Goal: Transaction & Acquisition: Book appointment/travel/reservation

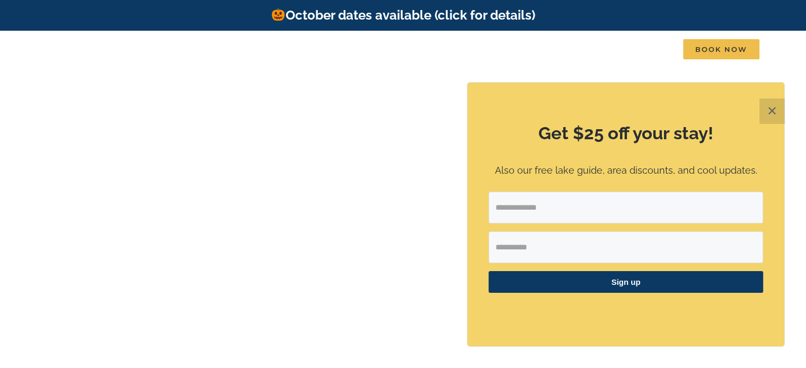
click at [771, 113] on button "✕" at bounding box center [771, 111] width 25 height 25
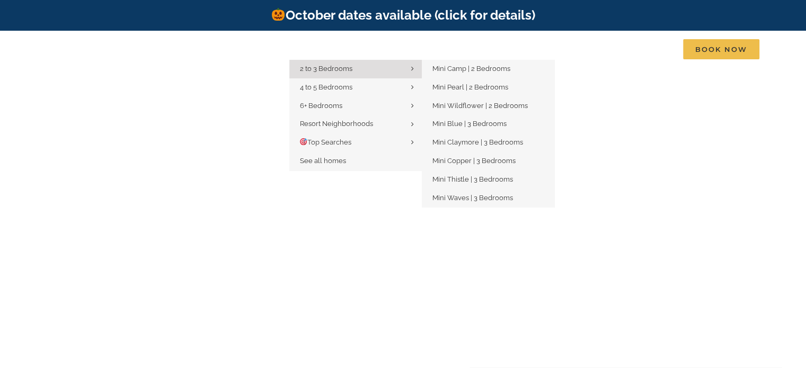
click at [320, 64] on link "2 to 3 Bedrooms" at bounding box center [355, 69] width 132 height 19
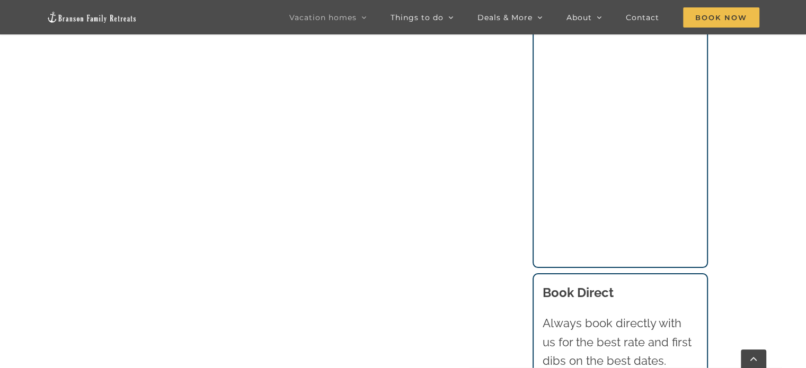
scroll to position [975, 0]
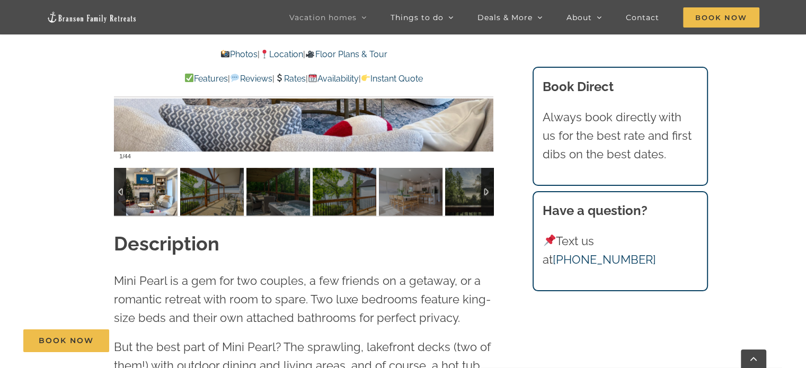
scroll to position [826, 0]
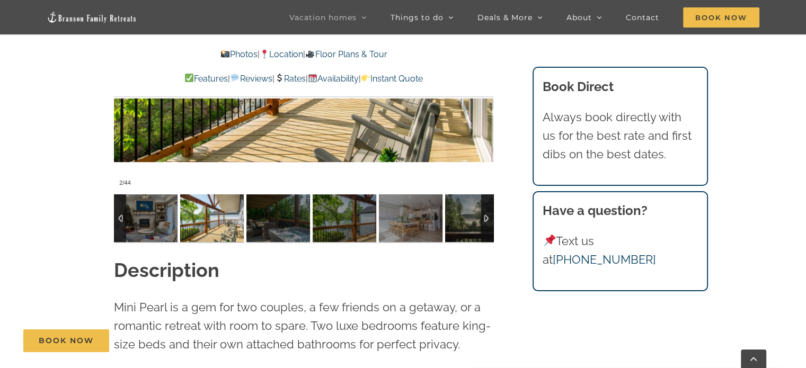
click at [395, 144] on div at bounding box center [303, 36] width 379 height 312
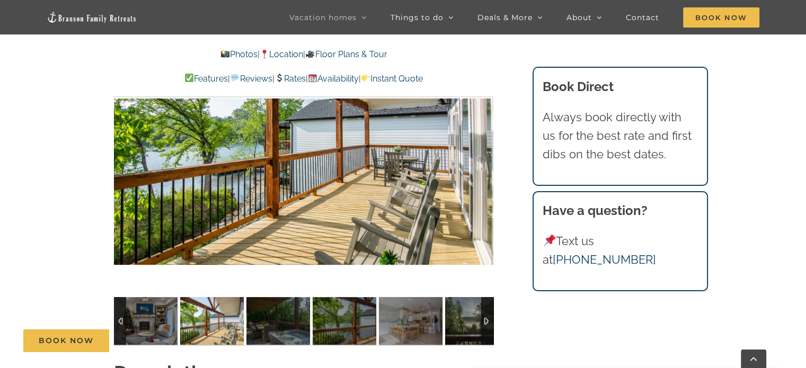
scroll to position [705, 0]
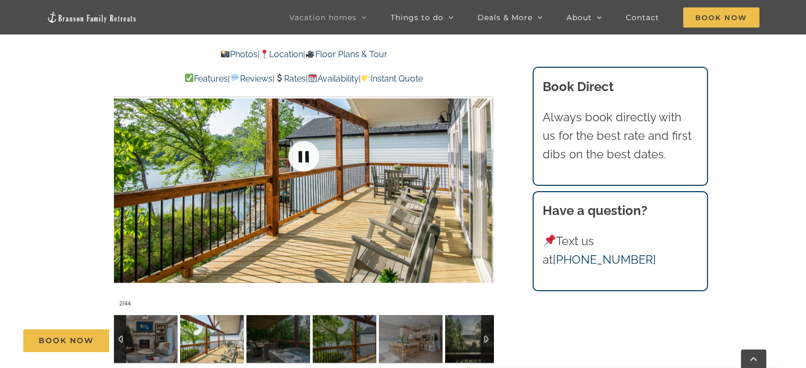
click at [306, 159] on link at bounding box center [303, 156] width 42 height 42
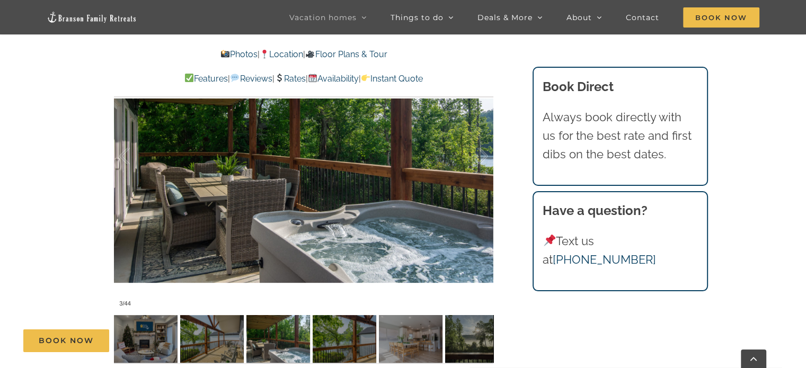
click at [201, 332] on div "Book Now" at bounding box center [410, 341] width 775 height 23
click at [278, 344] on div "Book Now" at bounding box center [410, 341] width 775 height 23
click at [306, 156] on link at bounding box center [303, 156] width 42 height 42
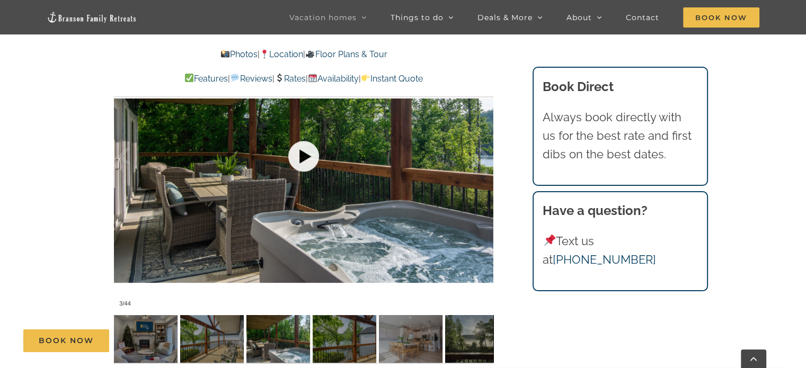
click at [320, 160] on link at bounding box center [303, 156] width 42 height 42
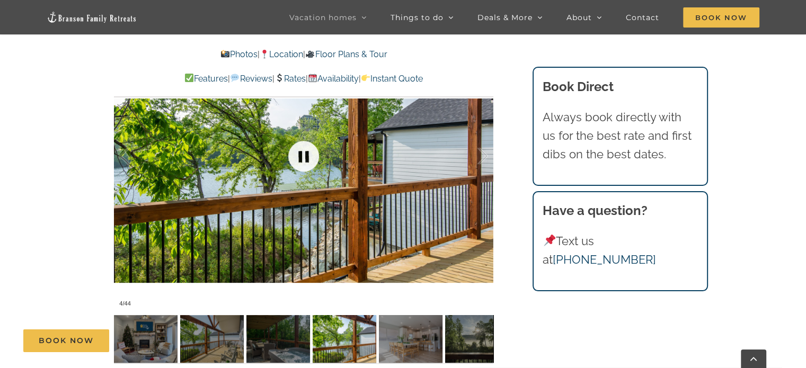
click at [301, 161] on link at bounding box center [303, 156] width 42 height 42
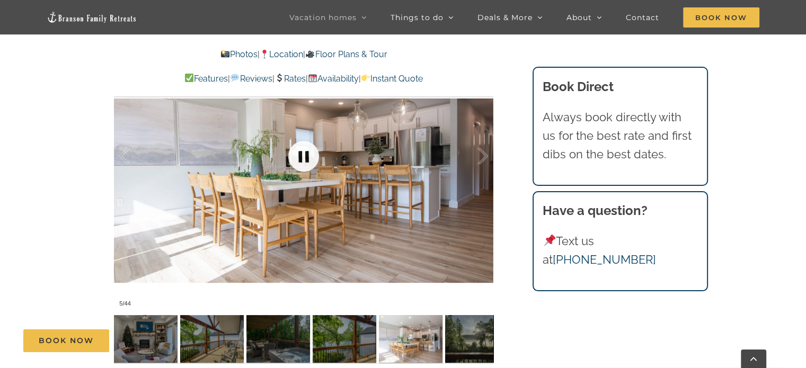
click at [303, 156] on link at bounding box center [303, 156] width 42 height 42
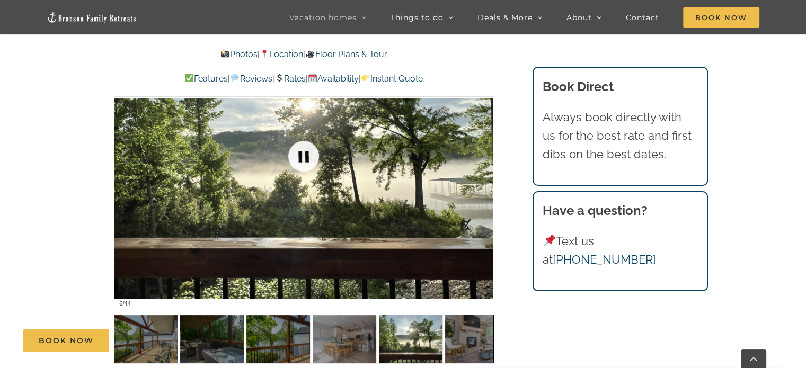
click at [303, 156] on link at bounding box center [303, 156] width 42 height 42
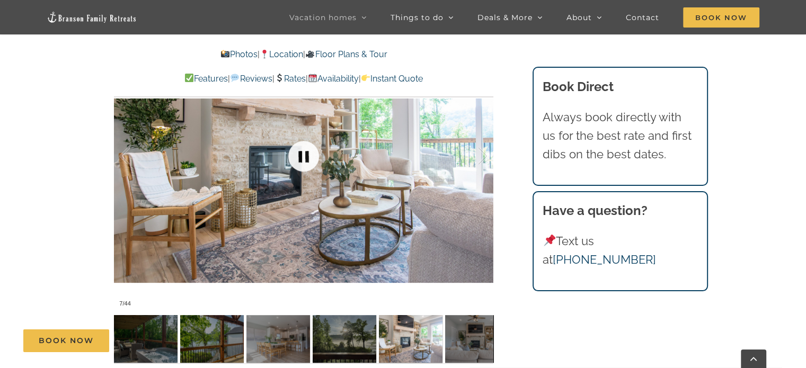
click at [303, 156] on link at bounding box center [303, 156] width 42 height 42
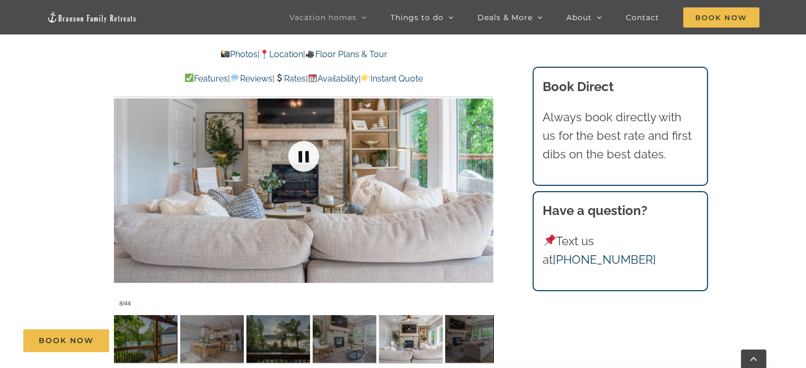
click at [303, 156] on link at bounding box center [303, 156] width 42 height 42
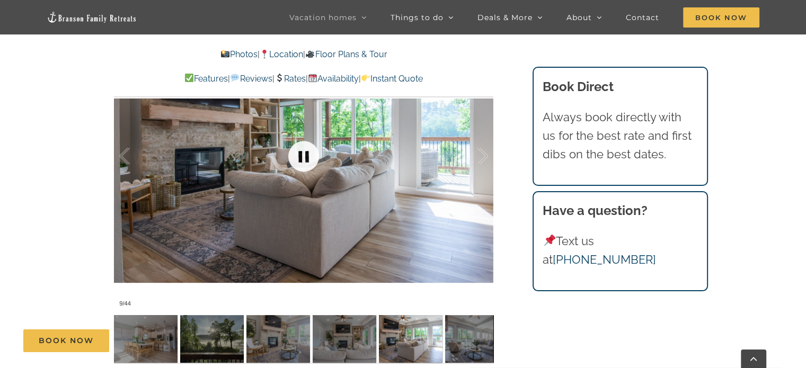
click at [303, 156] on link at bounding box center [303, 156] width 42 height 42
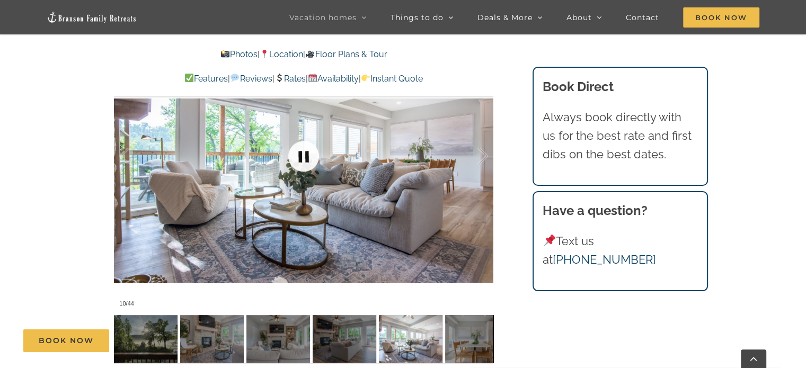
click at [303, 156] on link at bounding box center [303, 156] width 42 height 42
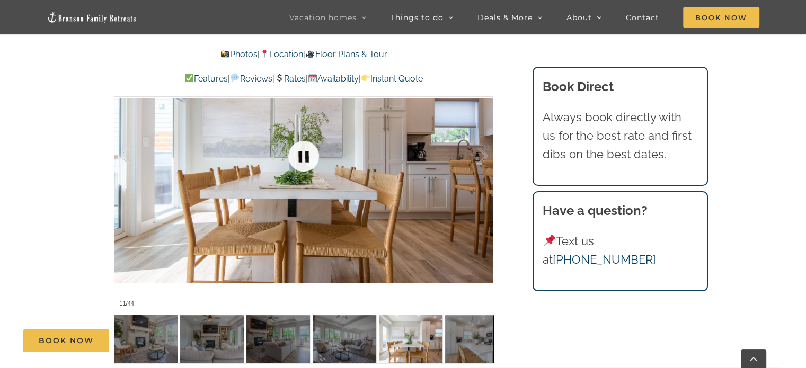
click at [303, 156] on link at bounding box center [303, 156] width 42 height 42
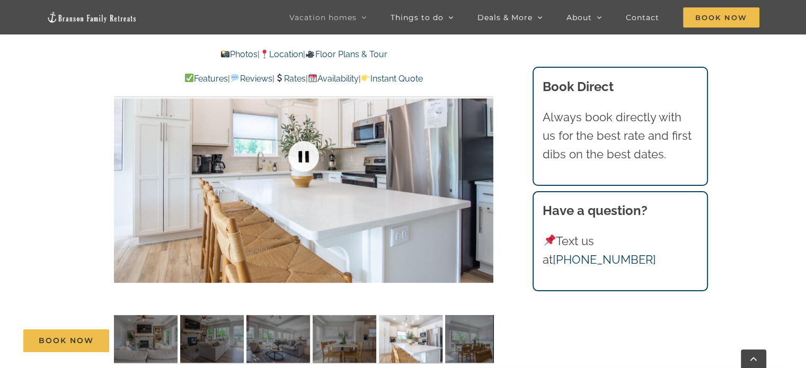
click at [303, 156] on link at bounding box center [303, 156] width 42 height 42
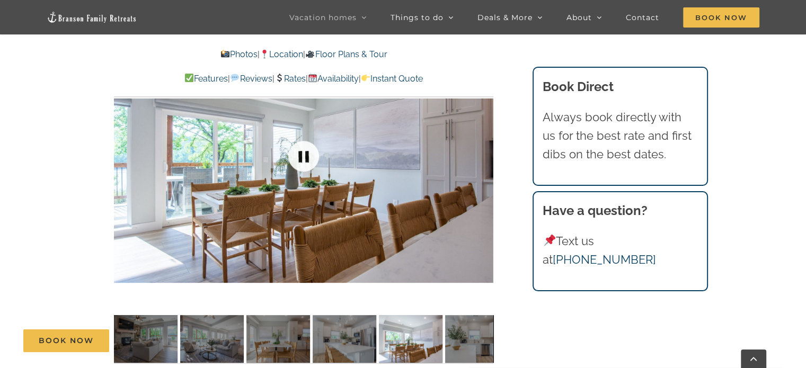
click at [303, 156] on link at bounding box center [303, 156] width 42 height 42
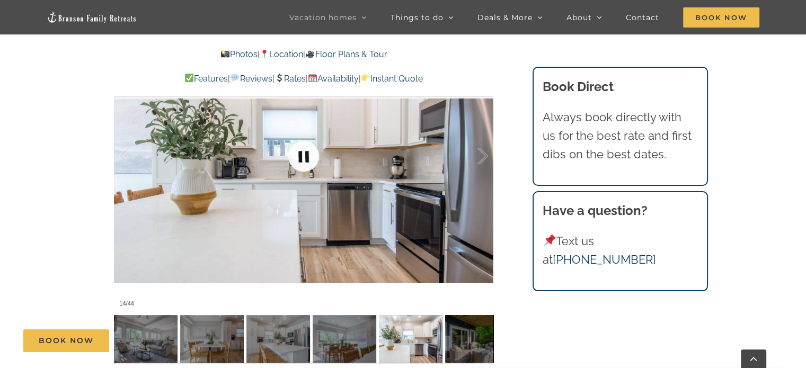
click at [303, 156] on link at bounding box center [303, 156] width 42 height 42
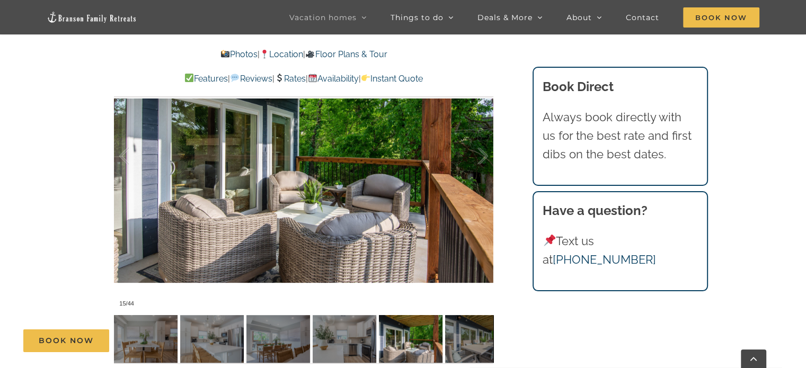
click at [223, 55] on link "Photos" at bounding box center [238, 54] width 37 height 10
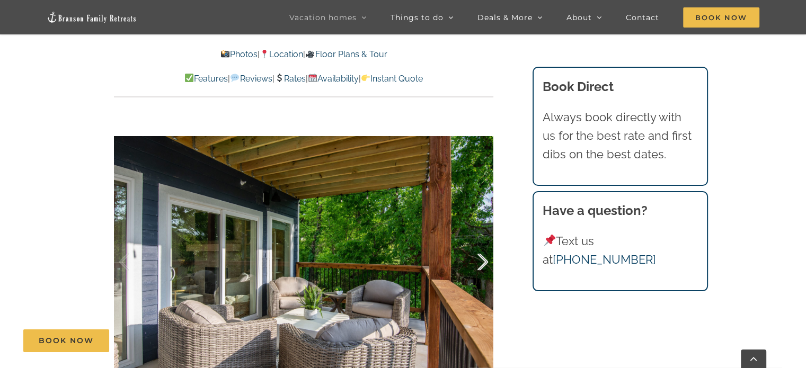
click at [479, 260] on div at bounding box center [471, 262] width 33 height 66
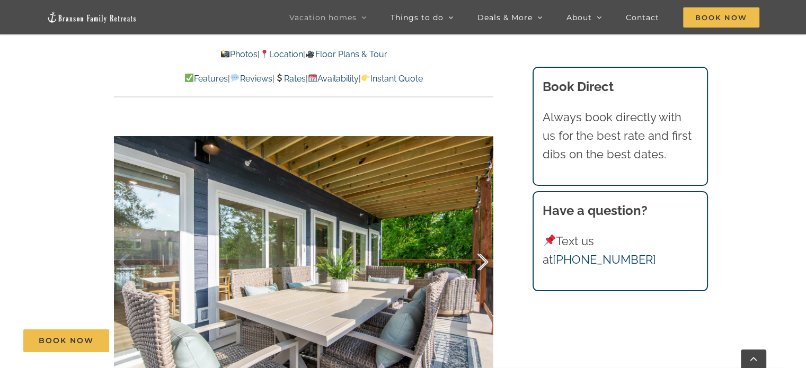
click at [479, 260] on div at bounding box center [471, 262] width 33 height 66
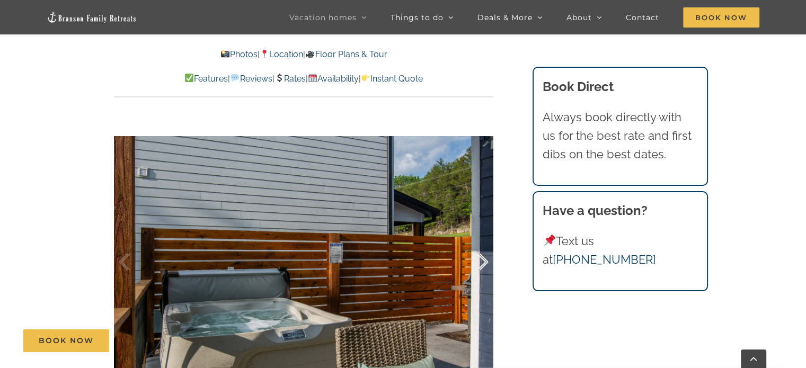
click at [479, 260] on div at bounding box center [471, 262] width 33 height 66
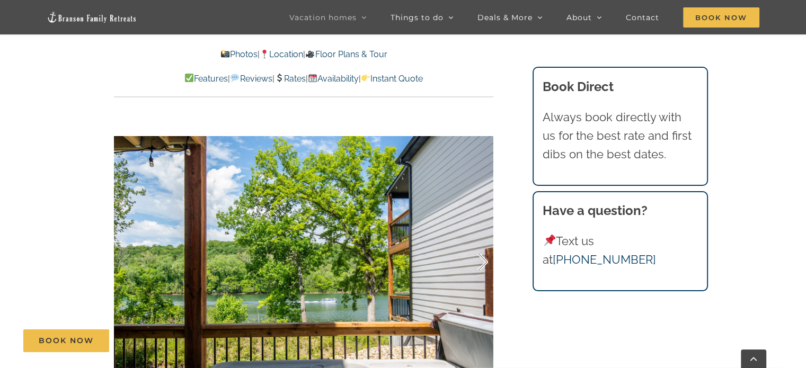
click at [479, 260] on div at bounding box center [471, 262] width 33 height 66
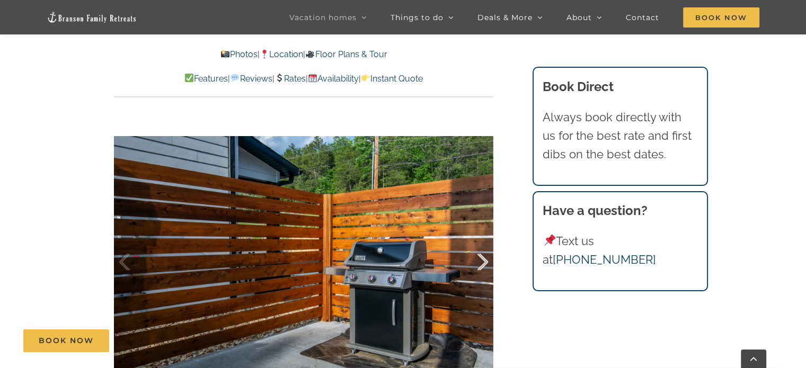
click at [479, 260] on div at bounding box center [471, 262] width 33 height 66
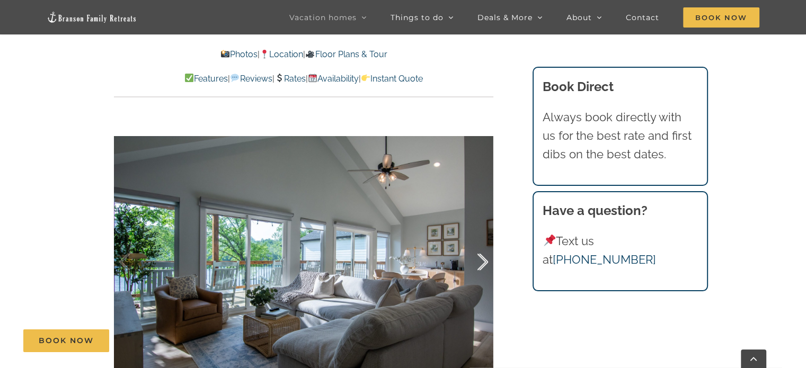
click at [479, 260] on div at bounding box center [471, 262] width 33 height 66
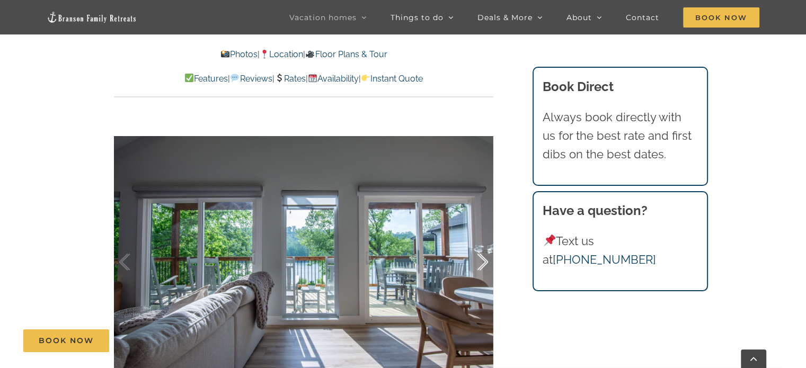
click at [479, 260] on div at bounding box center [471, 262] width 33 height 66
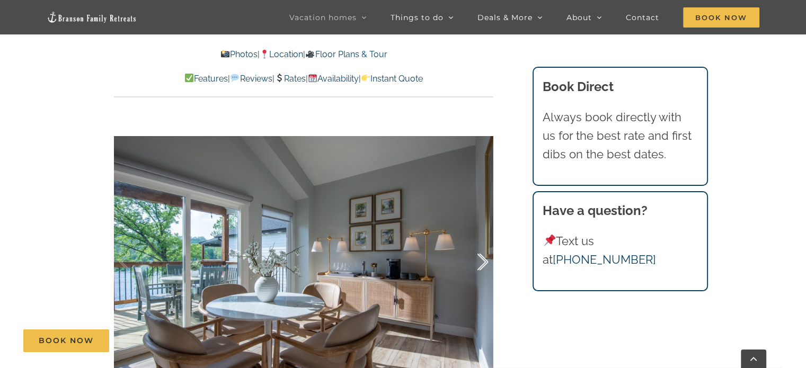
click at [479, 260] on div at bounding box center [471, 262] width 33 height 66
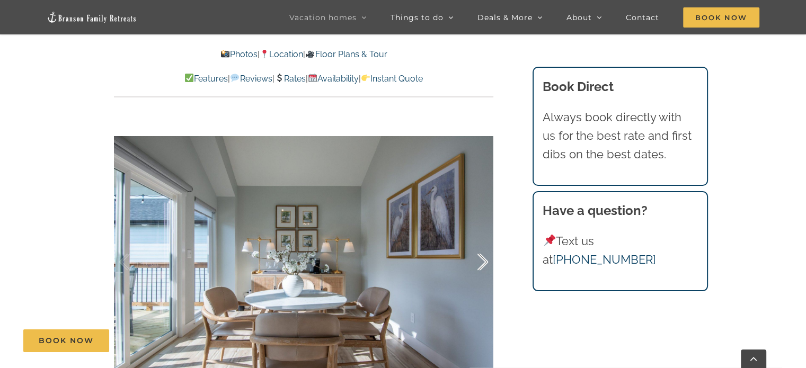
click at [479, 260] on div at bounding box center [471, 262] width 33 height 66
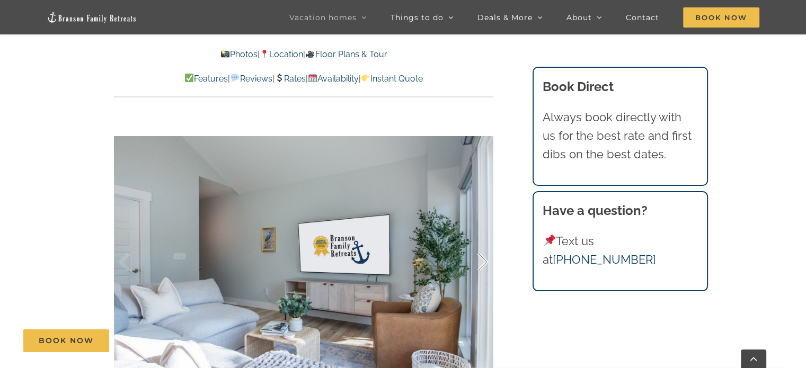
click at [479, 260] on div at bounding box center [471, 262] width 33 height 66
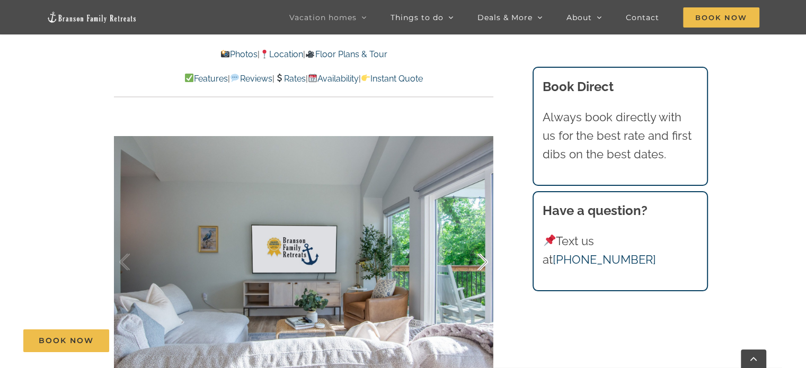
click at [479, 260] on div at bounding box center [471, 262] width 33 height 66
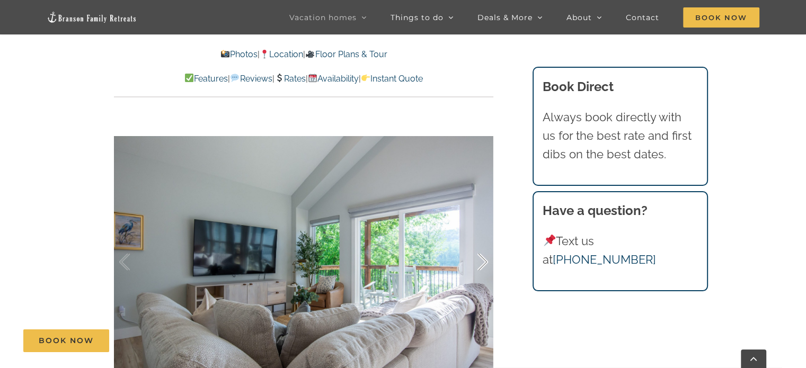
click at [479, 260] on div at bounding box center [471, 262] width 33 height 66
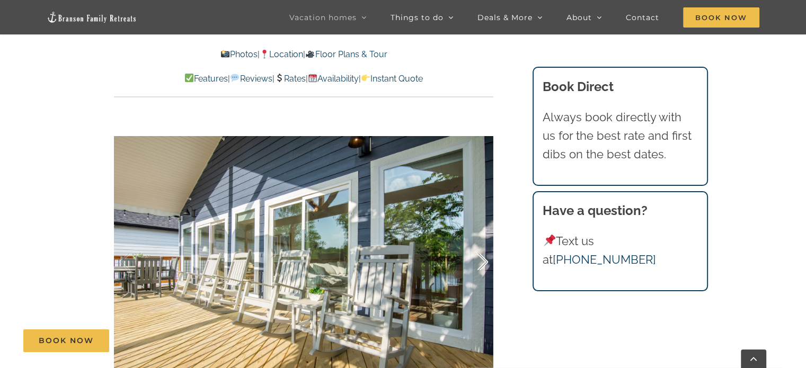
click at [479, 260] on div at bounding box center [471, 262] width 33 height 66
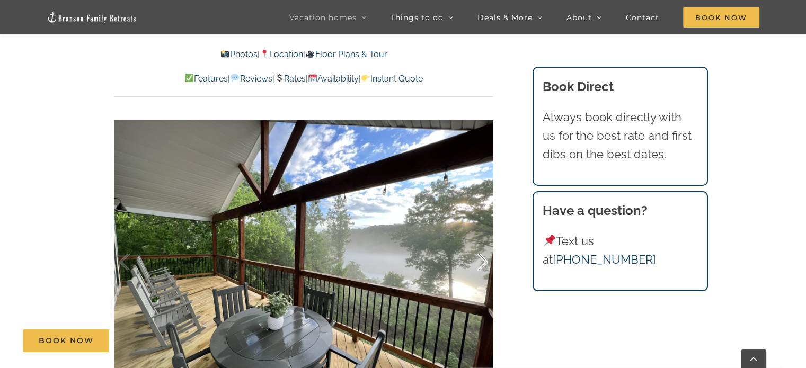
click at [479, 260] on div at bounding box center [471, 262] width 33 height 66
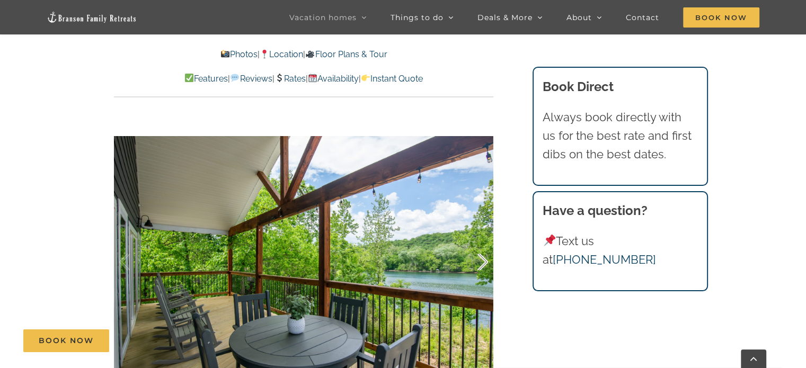
click at [479, 260] on div at bounding box center [471, 262] width 33 height 66
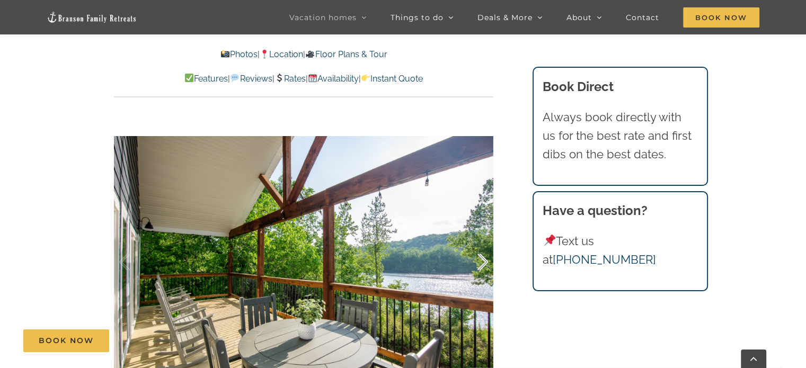
click at [479, 260] on div at bounding box center [471, 262] width 33 height 66
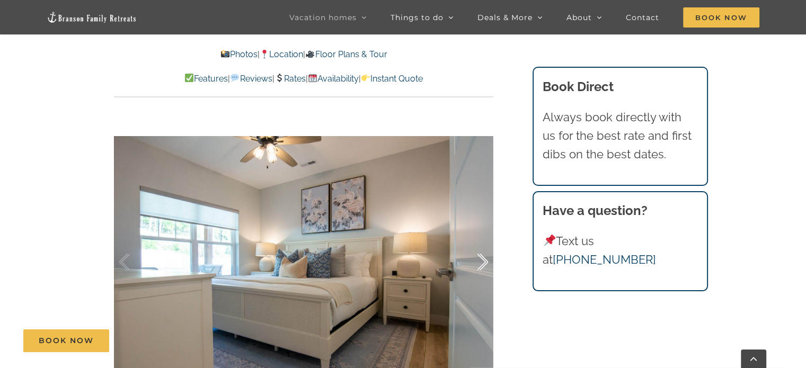
click at [479, 260] on div at bounding box center [471, 262] width 33 height 66
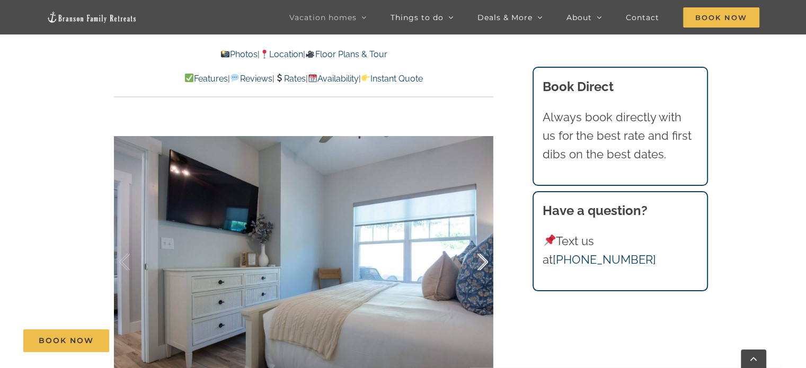
click at [479, 260] on div at bounding box center [471, 262] width 33 height 66
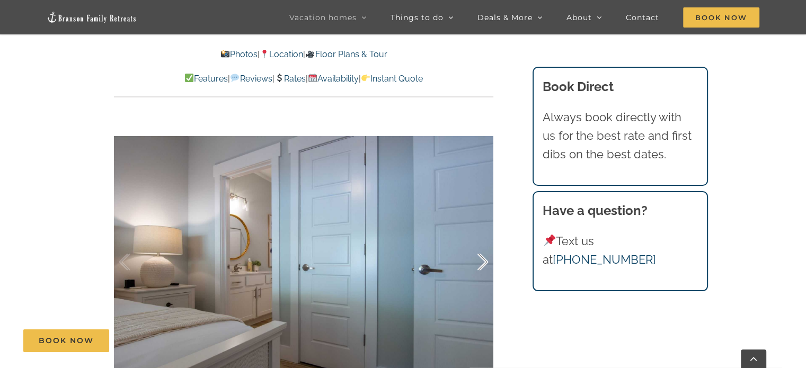
click at [479, 260] on div at bounding box center [471, 262] width 33 height 66
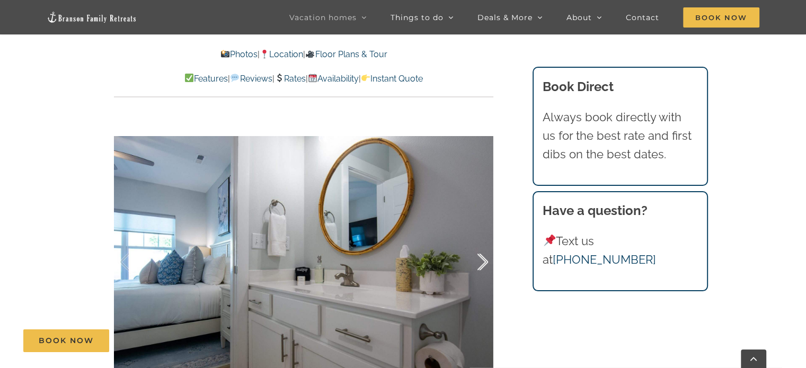
click at [479, 260] on div at bounding box center [471, 262] width 33 height 66
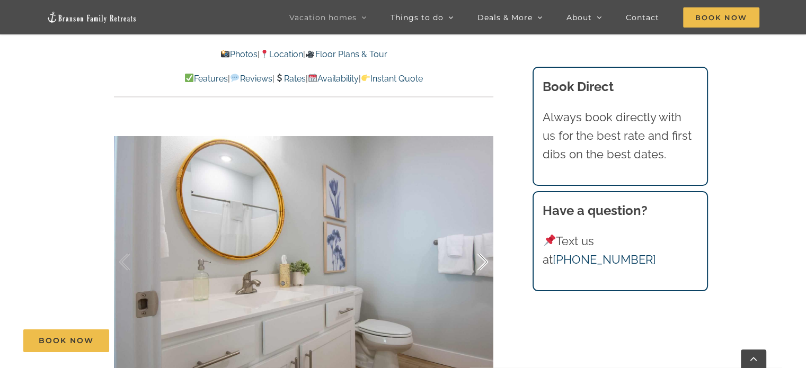
click at [479, 260] on div at bounding box center [471, 262] width 33 height 66
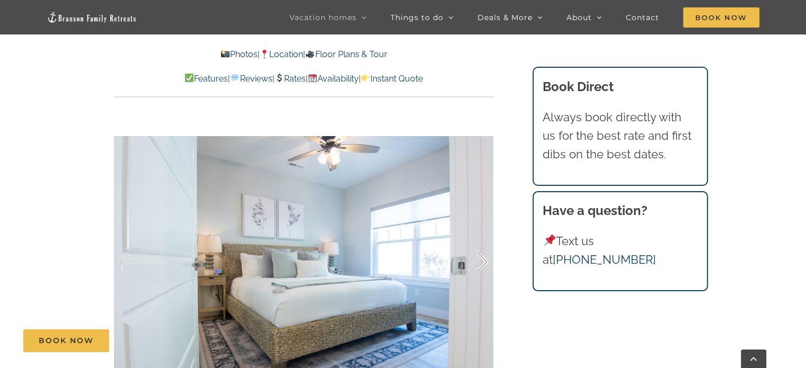
click at [479, 260] on div at bounding box center [471, 262] width 33 height 66
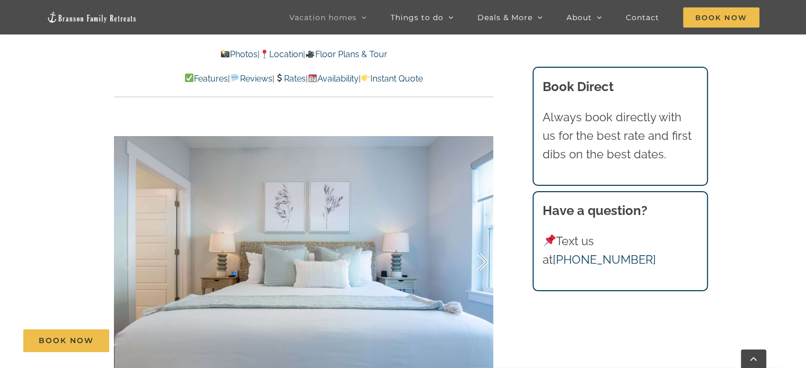
click at [479, 260] on div at bounding box center [471, 262] width 33 height 66
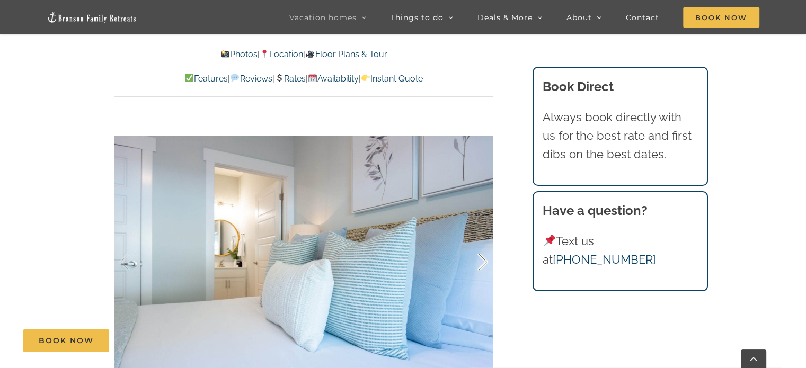
click at [479, 260] on div at bounding box center [471, 262] width 33 height 66
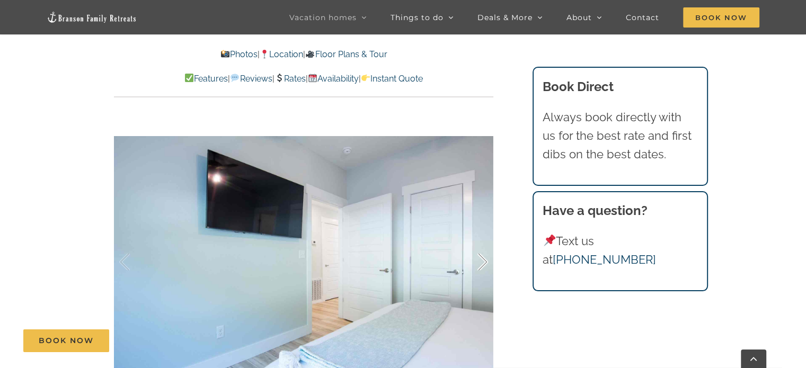
click at [479, 260] on div at bounding box center [471, 262] width 33 height 66
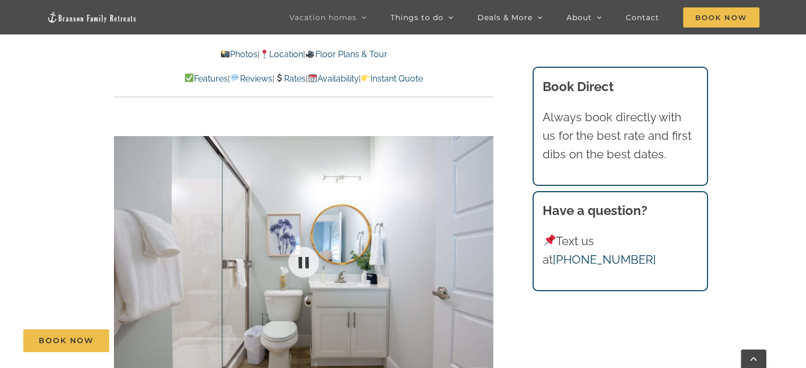
click at [479, 260] on div at bounding box center [303, 263] width 379 height 312
click at [460, 298] on div at bounding box center [303, 263] width 379 height 312
